Goal: Transaction & Acquisition: Purchase product/service

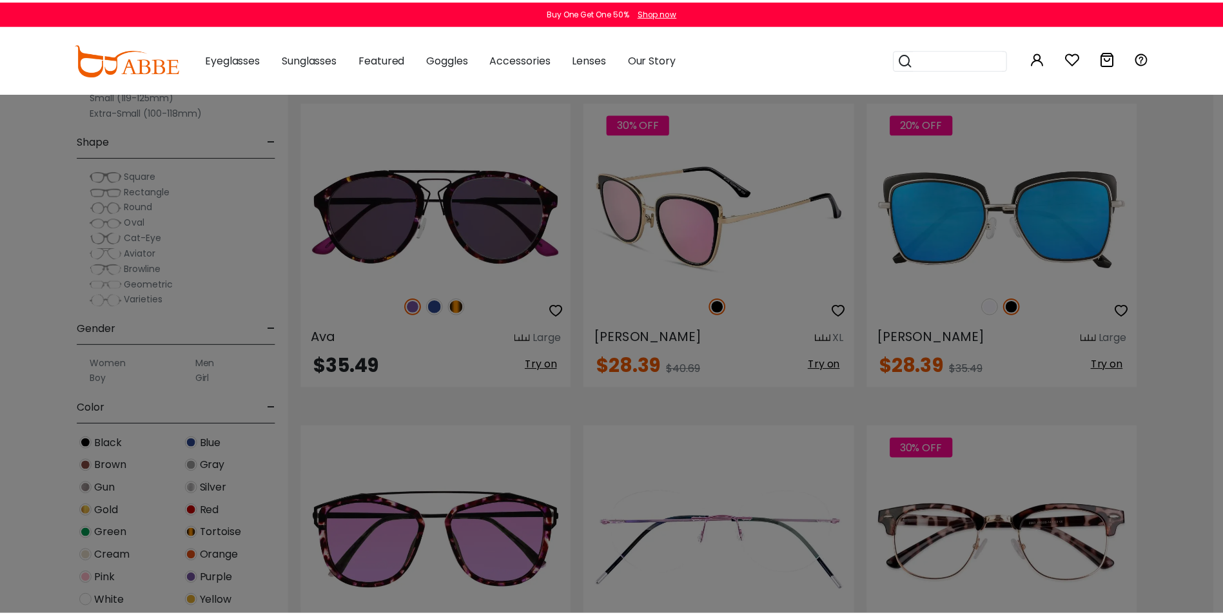
scroll to position [2257, 0]
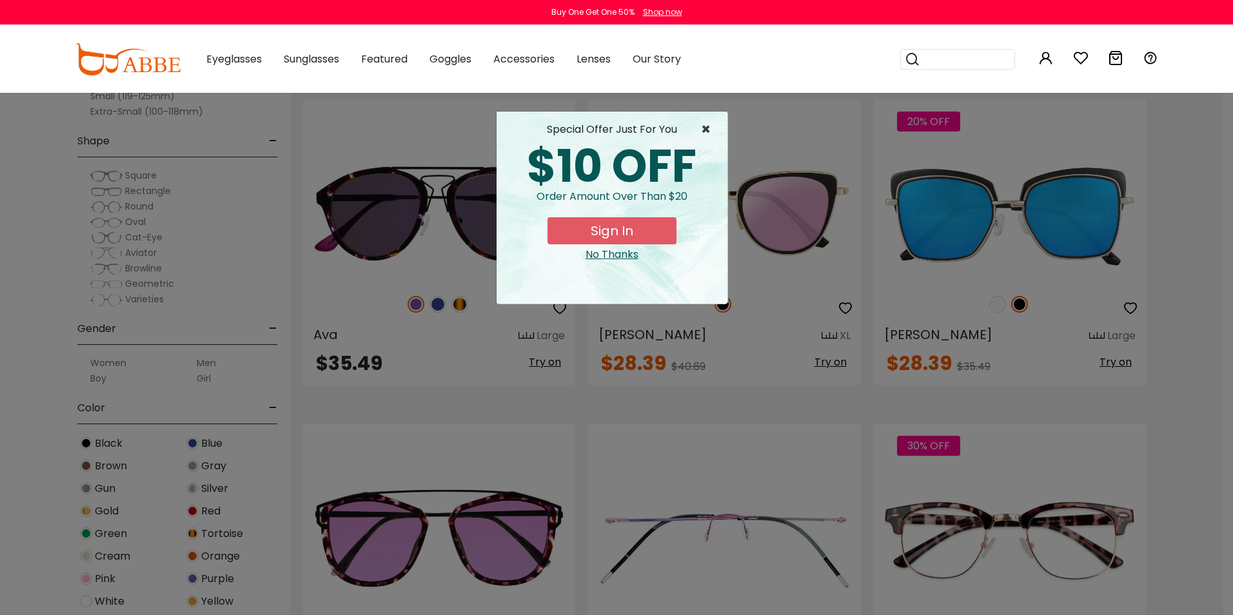
click at [705, 128] on span "×" at bounding box center [709, 129] width 16 height 15
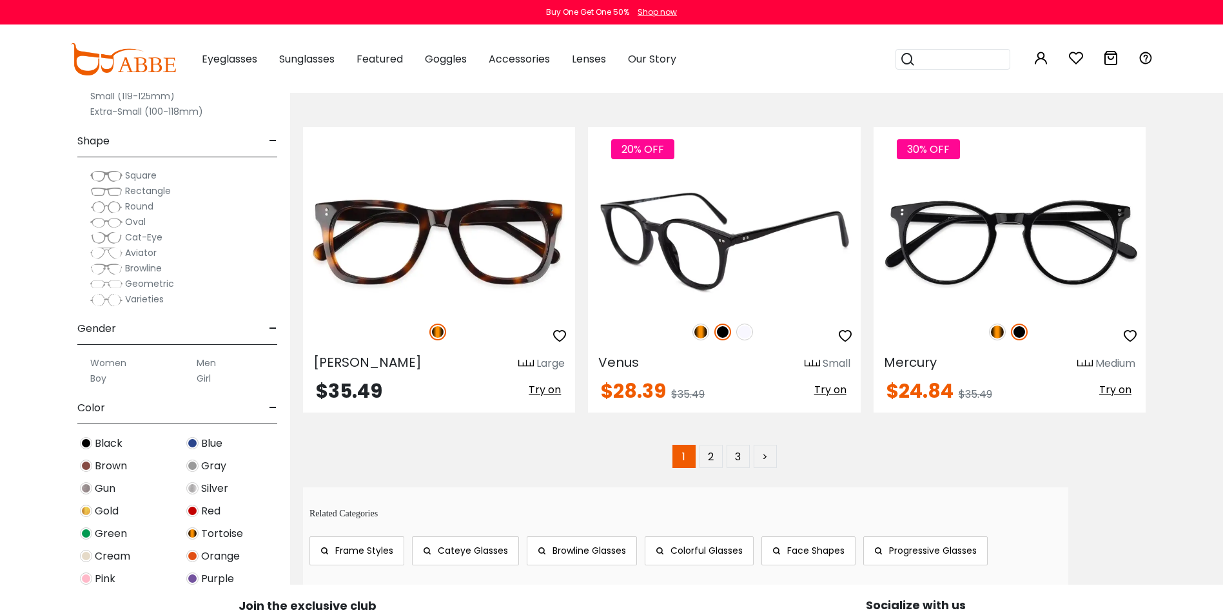
scroll to position [6448, 0]
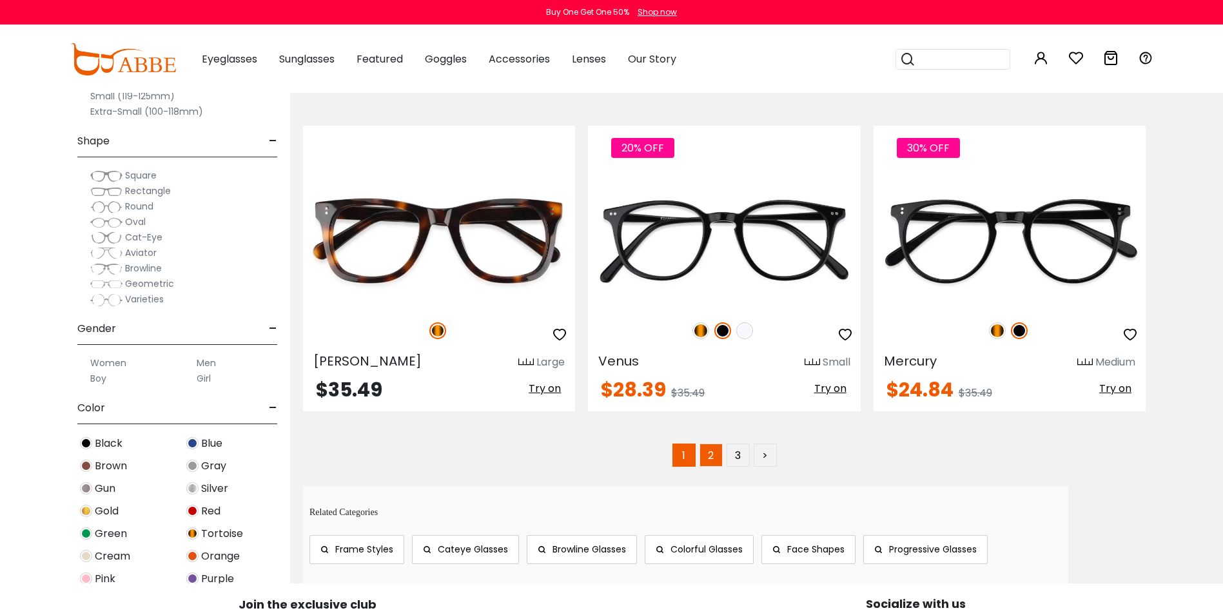
click at [709, 452] on link "2" at bounding box center [711, 455] width 23 height 23
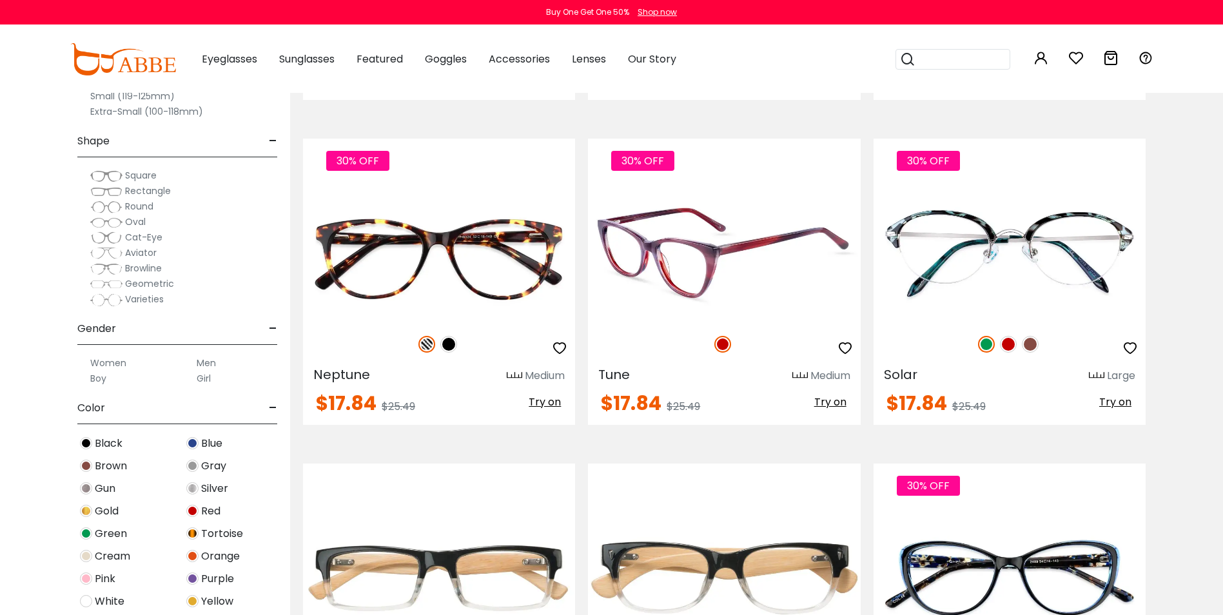
scroll to position [580, 0]
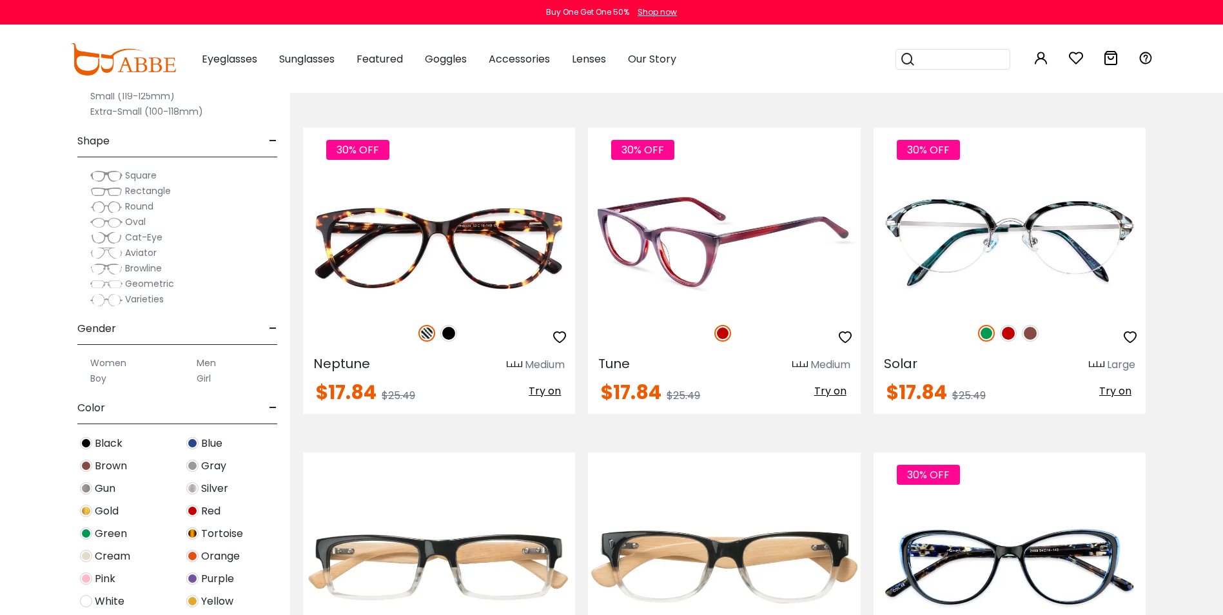
click at [647, 239] on img at bounding box center [724, 242] width 272 height 136
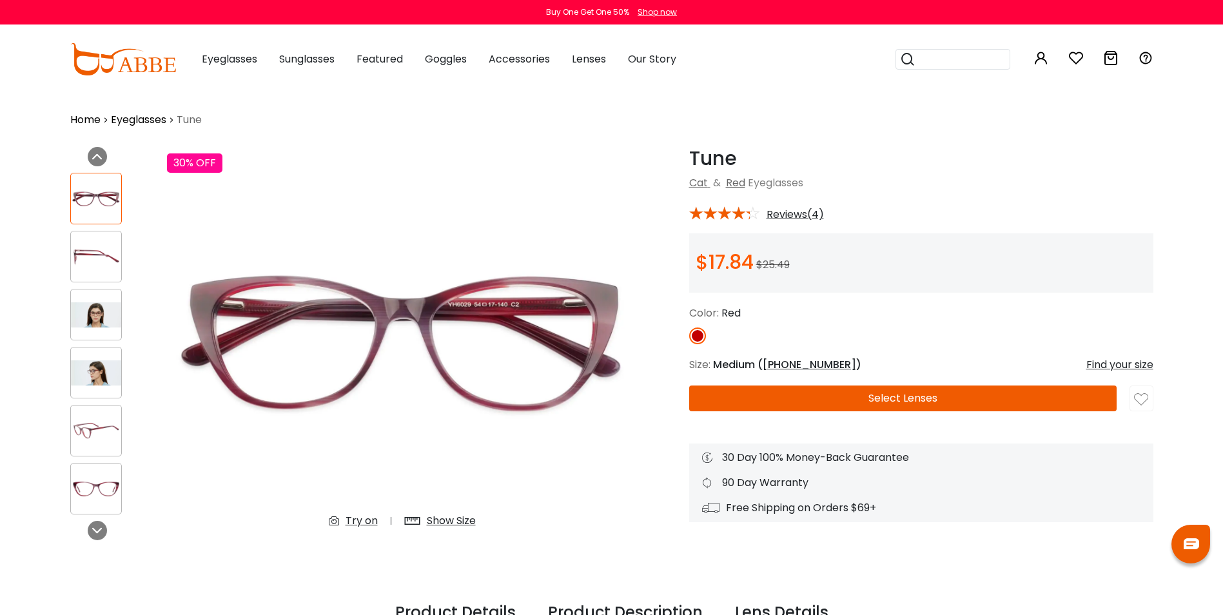
click at [486, 447] on img at bounding box center [402, 343] width 471 height 392
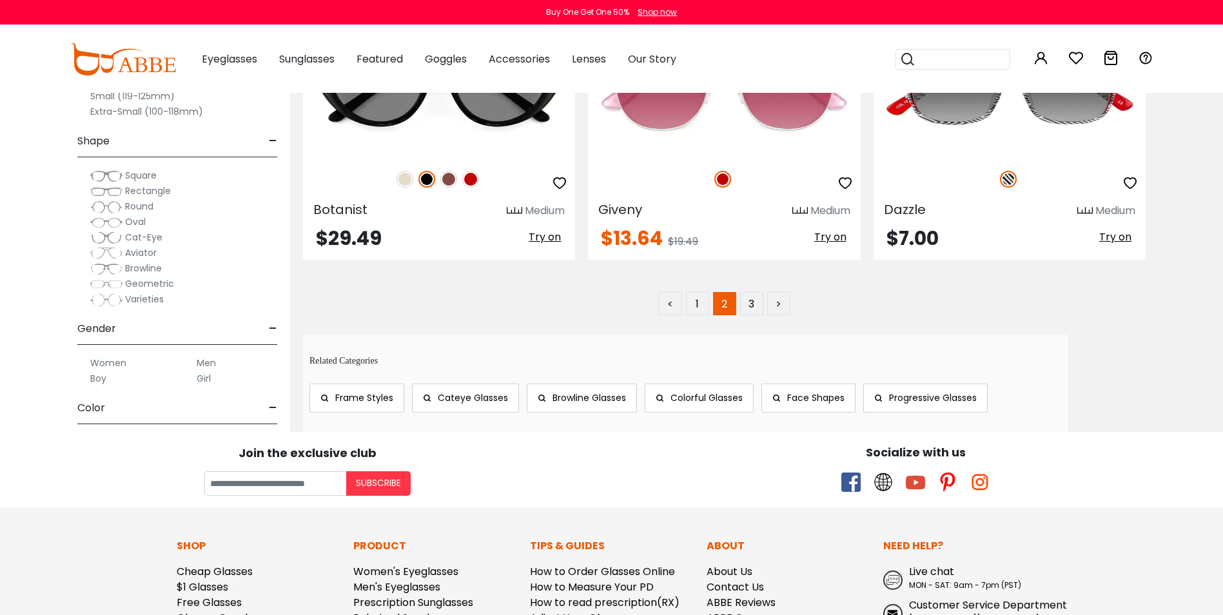
scroll to position [6577, 0]
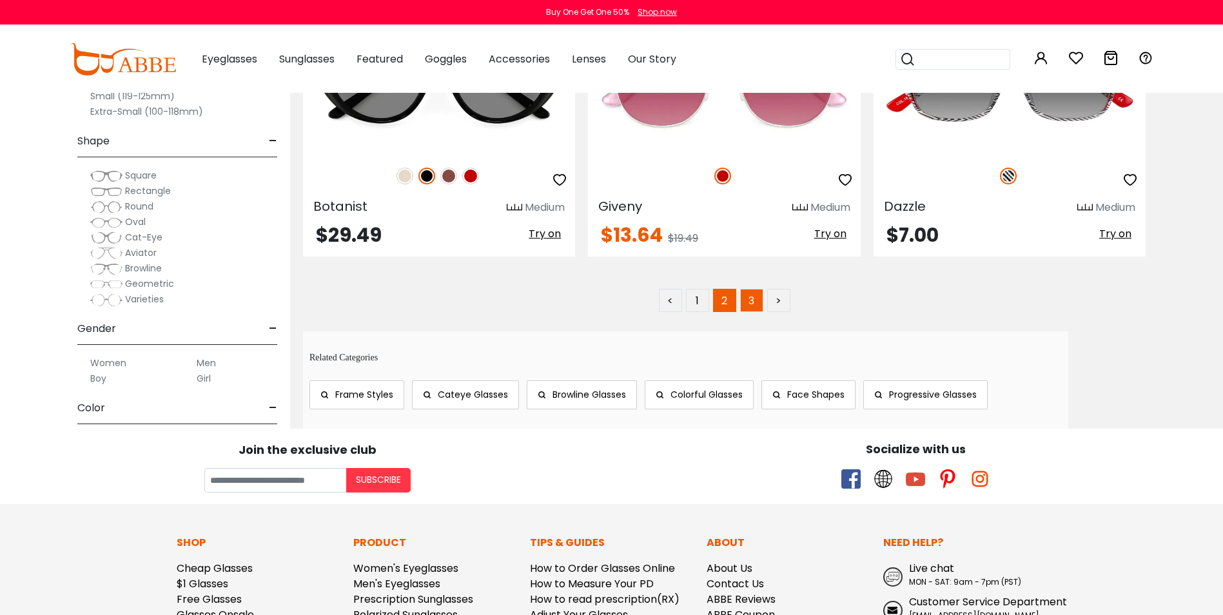
click at [756, 299] on link "3" at bounding box center [751, 300] width 23 height 23
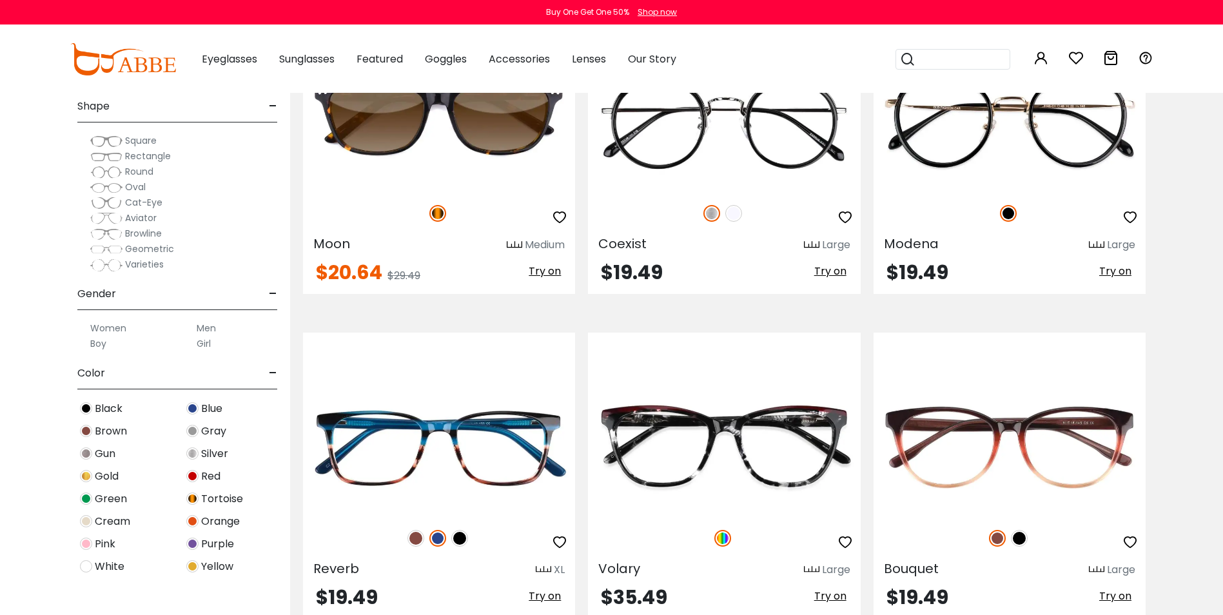
scroll to position [129, 0]
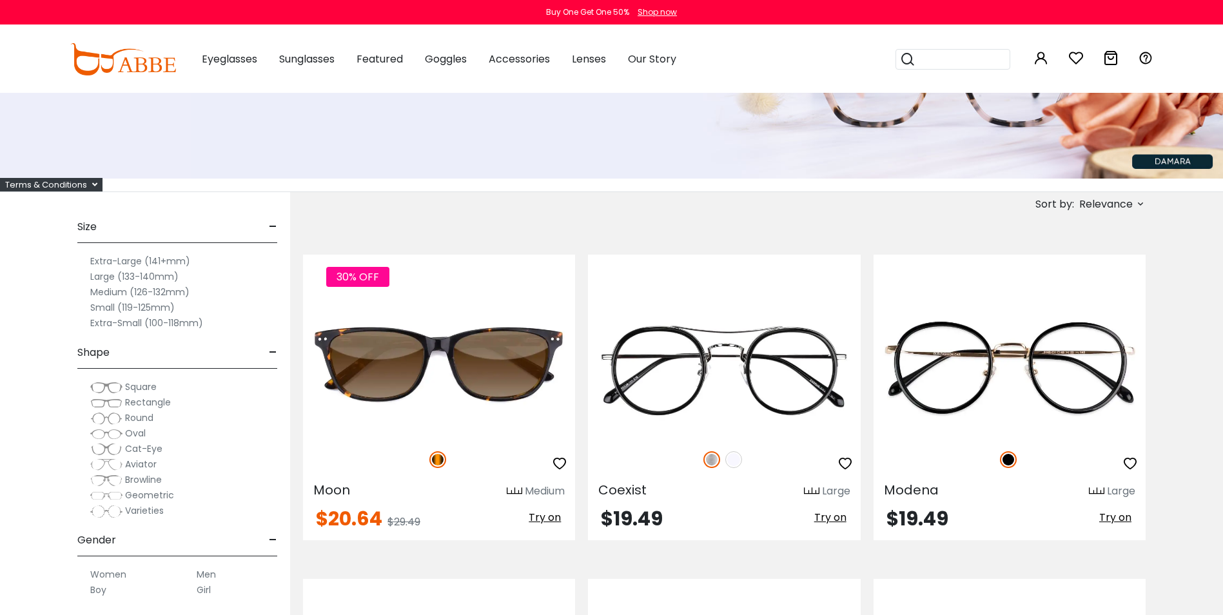
click at [139, 276] on label "Large (133-140mm)" at bounding box center [134, 276] width 88 height 15
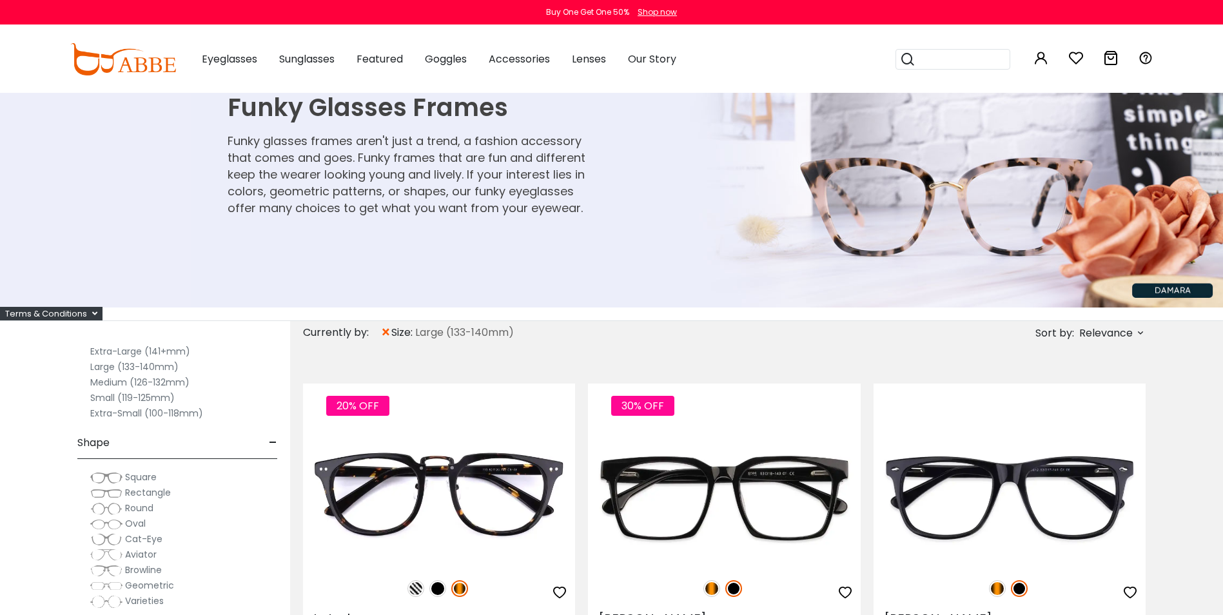
scroll to position [129, 0]
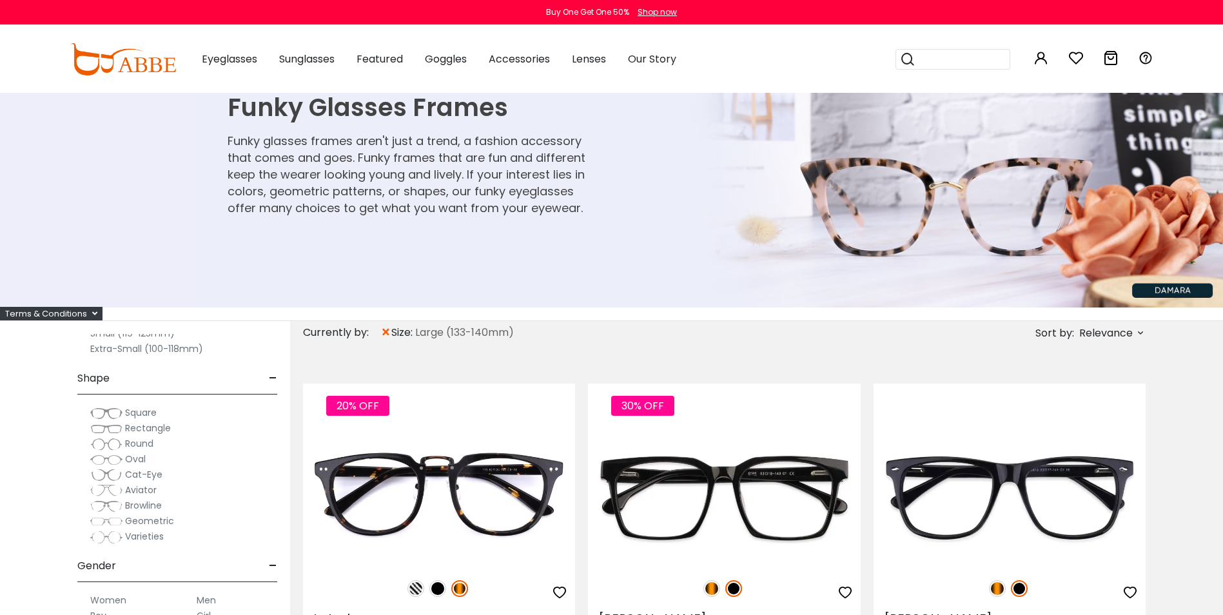
click at [141, 476] on span "Cat-Eye" at bounding box center [143, 474] width 37 height 13
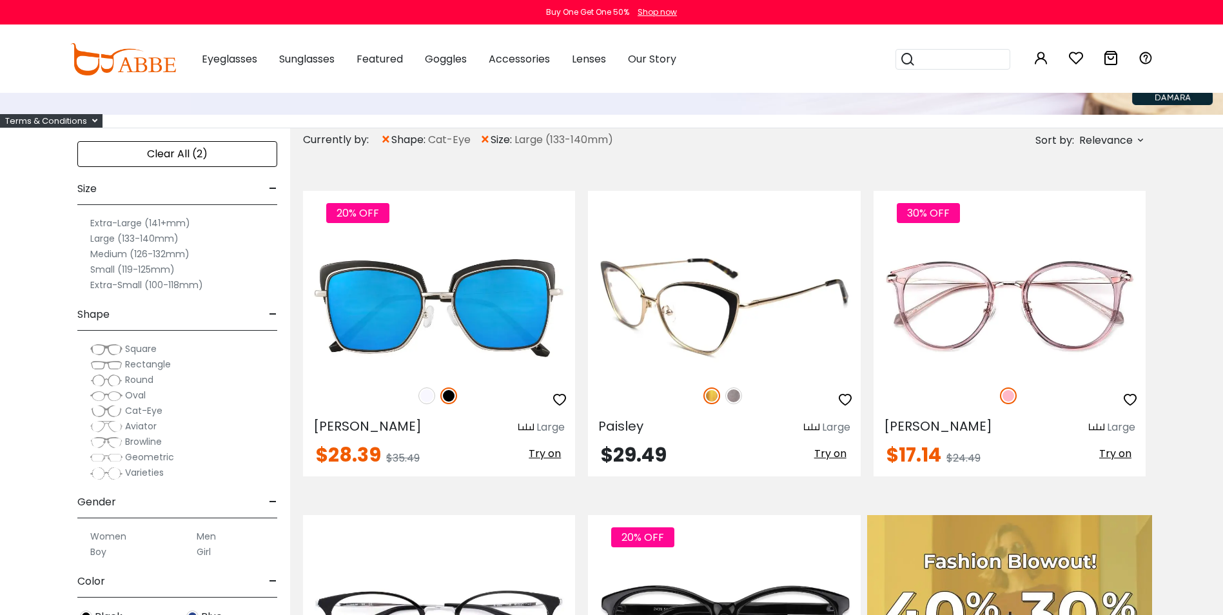
scroll to position [193, 0]
click at [691, 314] on img at bounding box center [724, 305] width 272 height 136
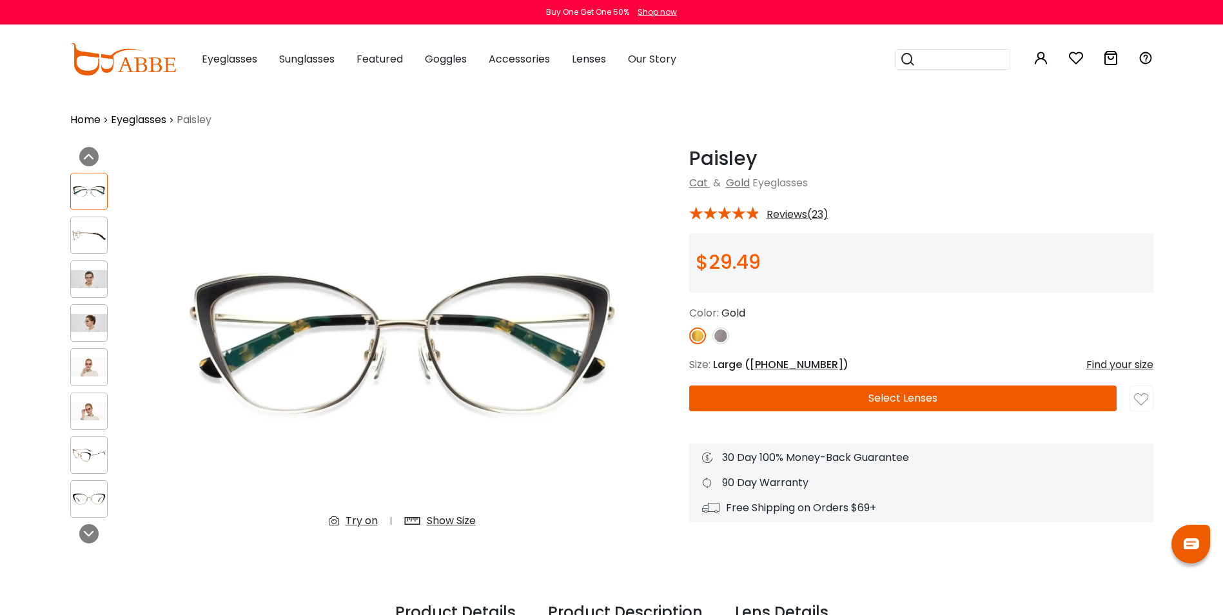
click at [93, 239] on img at bounding box center [89, 235] width 36 height 18
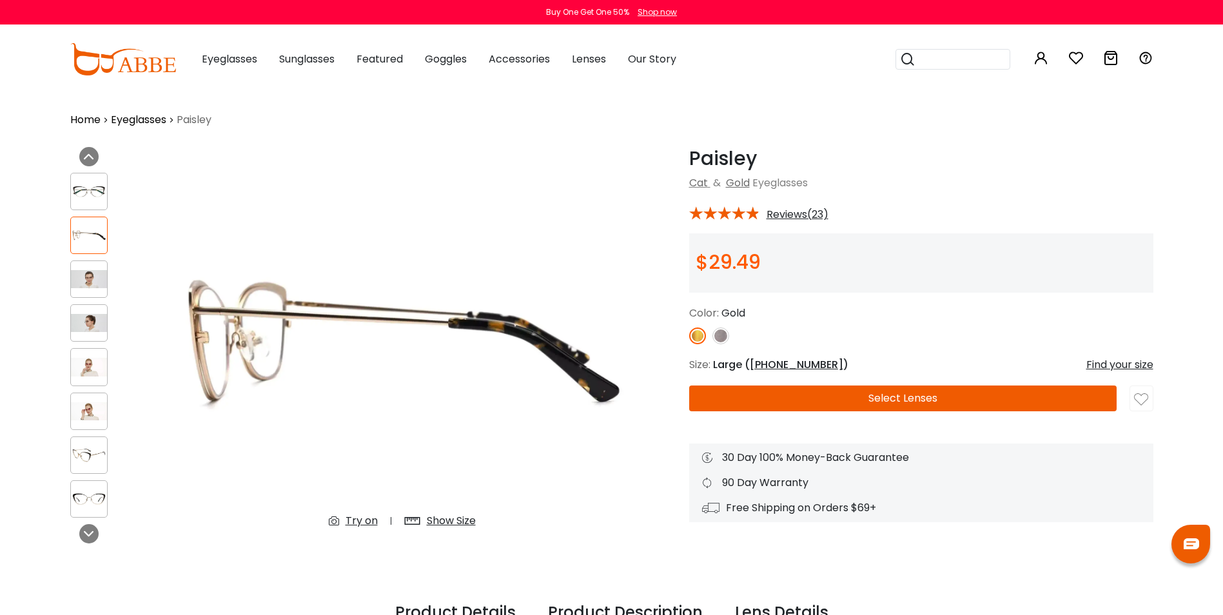
click at [88, 270] on img at bounding box center [89, 279] width 36 height 18
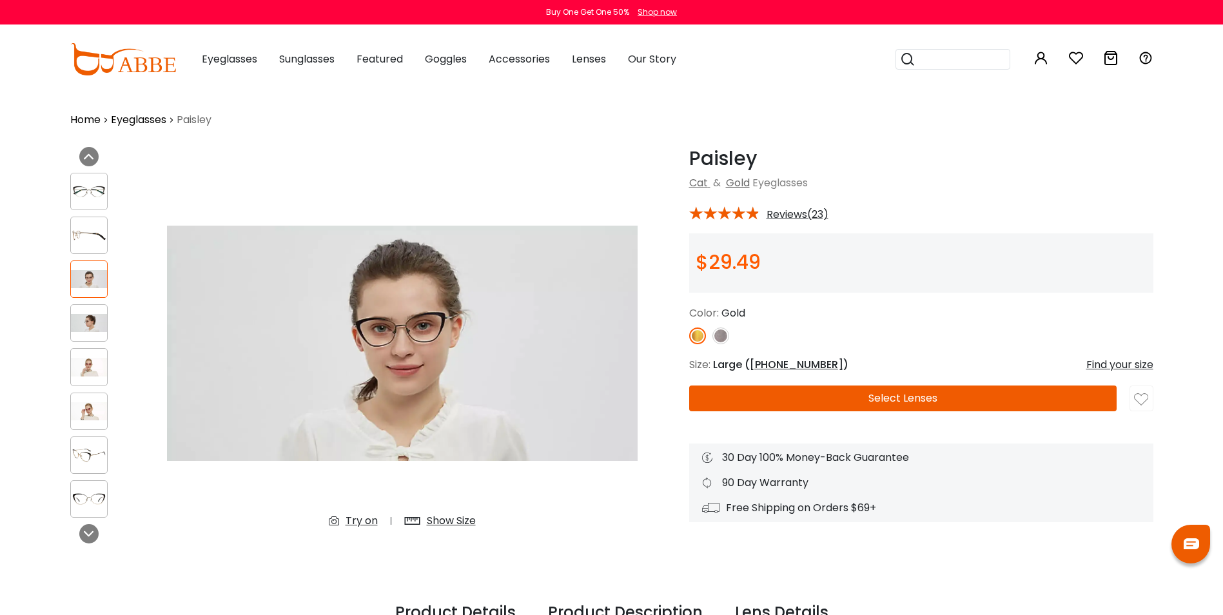
click at [84, 307] on div at bounding box center [88, 322] width 37 height 37
click at [88, 358] on img at bounding box center [89, 367] width 36 height 18
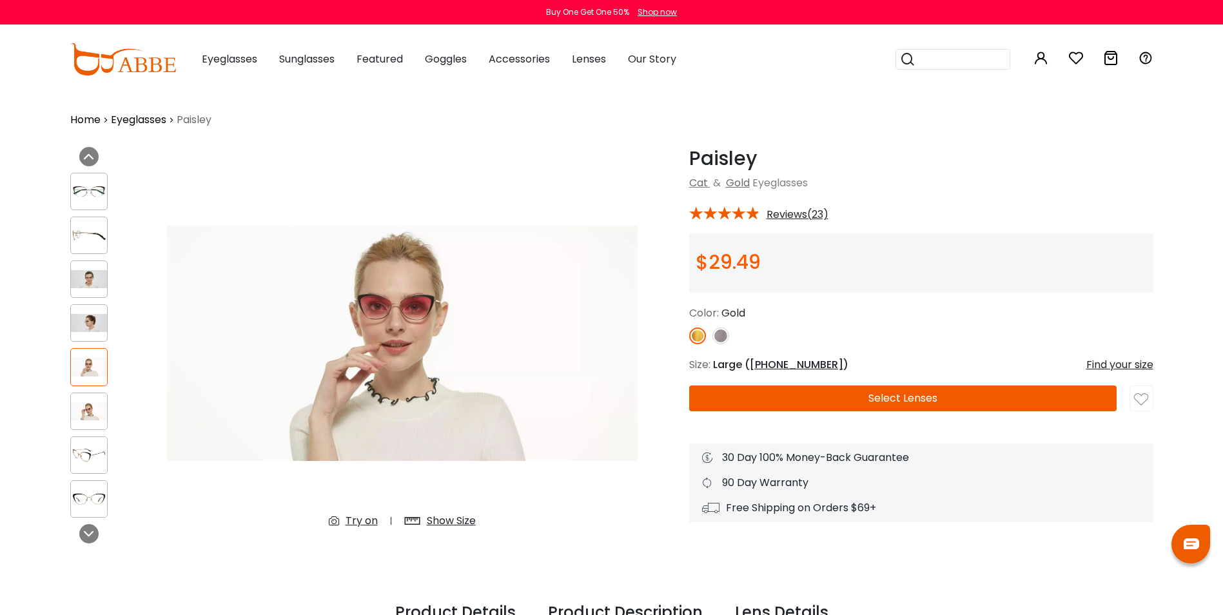
click at [95, 411] on img at bounding box center [89, 411] width 36 height 18
